Goal: Information Seeking & Learning: Find specific page/section

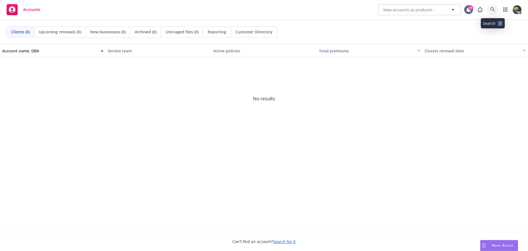
click at [492, 9] on icon at bounding box center [492, 9] width 5 height 5
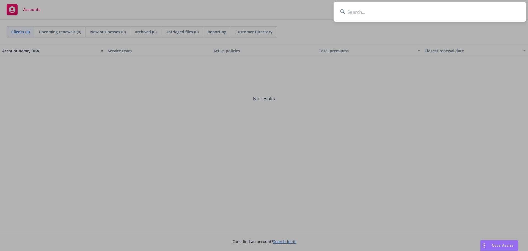
click at [357, 10] on input at bounding box center [430, 12] width 193 height 20
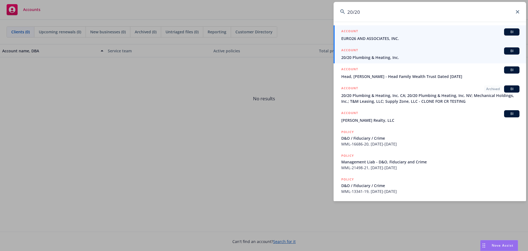
type input "20/20"
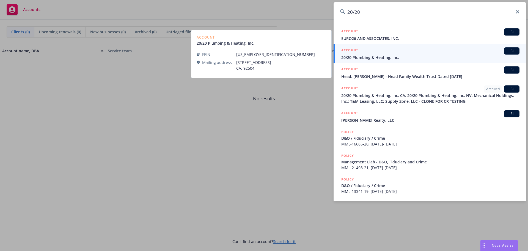
click at [369, 54] on div "ACCOUNT BI" at bounding box center [430, 50] width 178 height 7
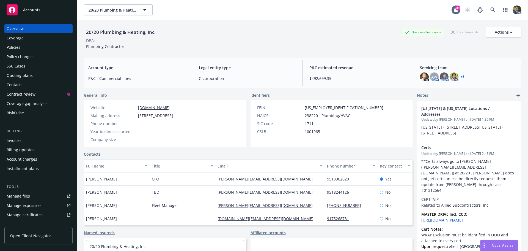
click at [30, 47] on div "Policies" at bounding box center [39, 47] width 64 height 9
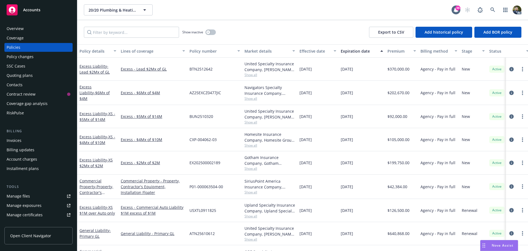
click at [97, 51] on div "Policy details" at bounding box center [94, 51] width 31 height 6
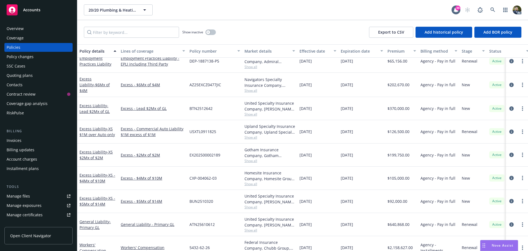
scroll to position [174, 0]
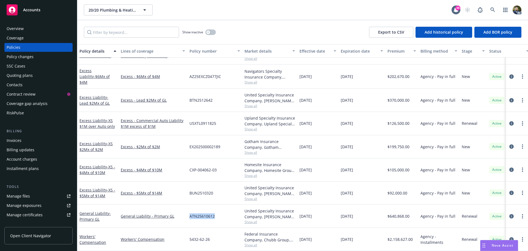
drag, startPoint x: 216, startPoint y: 211, endPoint x: 188, endPoint y: 212, distance: 28.6
click at [188, 212] on div "ATN25610612" at bounding box center [214, 215] width 55 height 23
copy span "ATN25610612"
